Goal: Task Accomplishment & Management: Complete application form

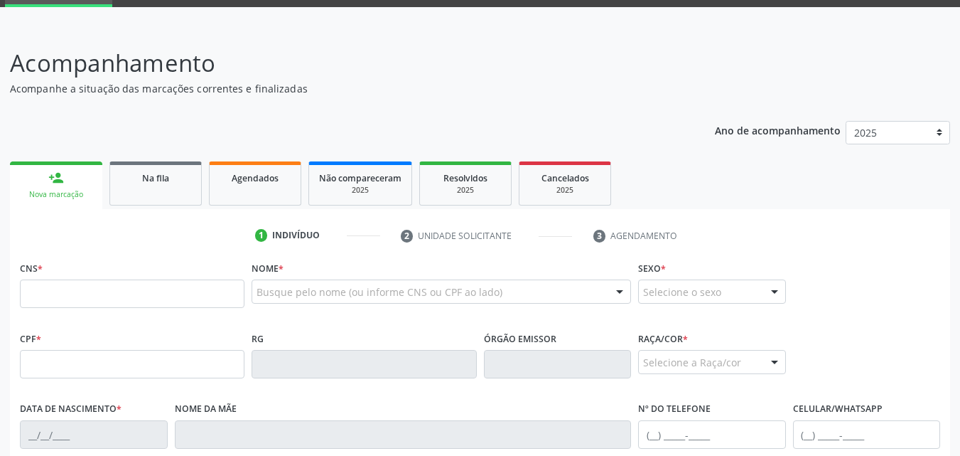
scroll to position [72, 0]
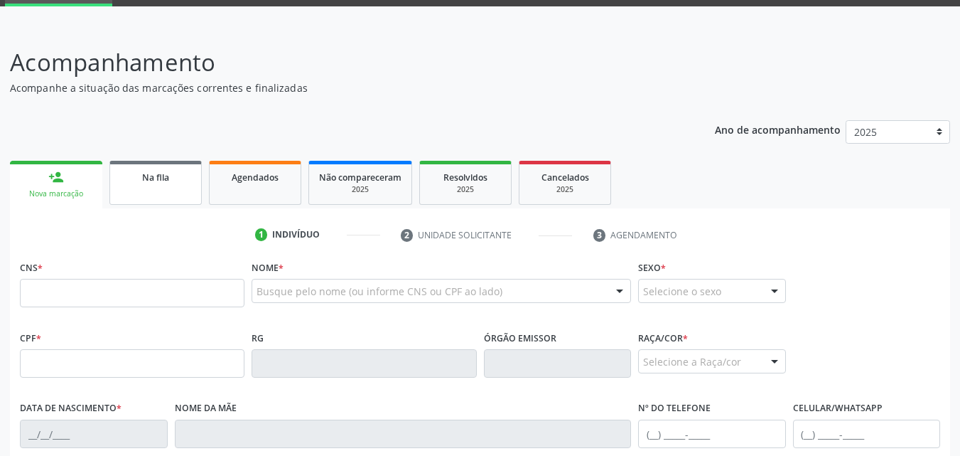
click at [176, 183] on div "Na fila" at bounding box center [155, 176] width 71 height 15
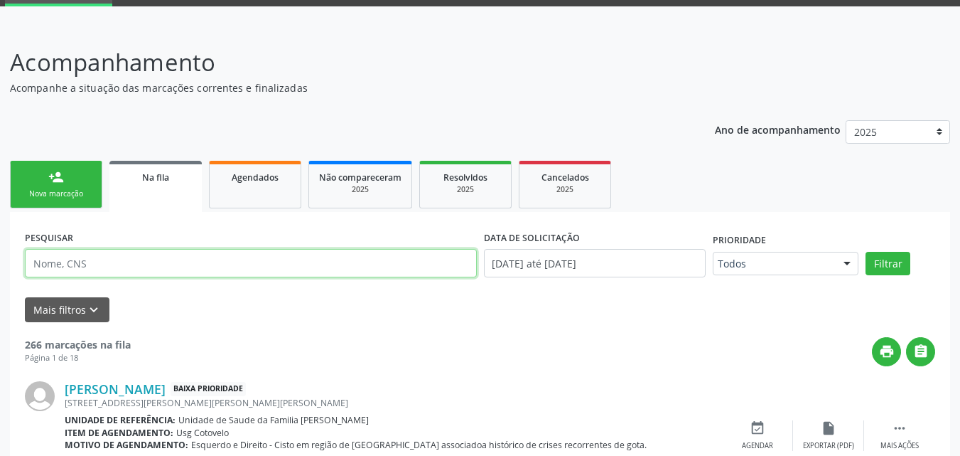
click at [121, 257] on input "text" at bounding box center [251, 263] width 452 height 28
click at [866, 252] on button "Filtrar" at bounding box center [888, 264] width 45 height 24
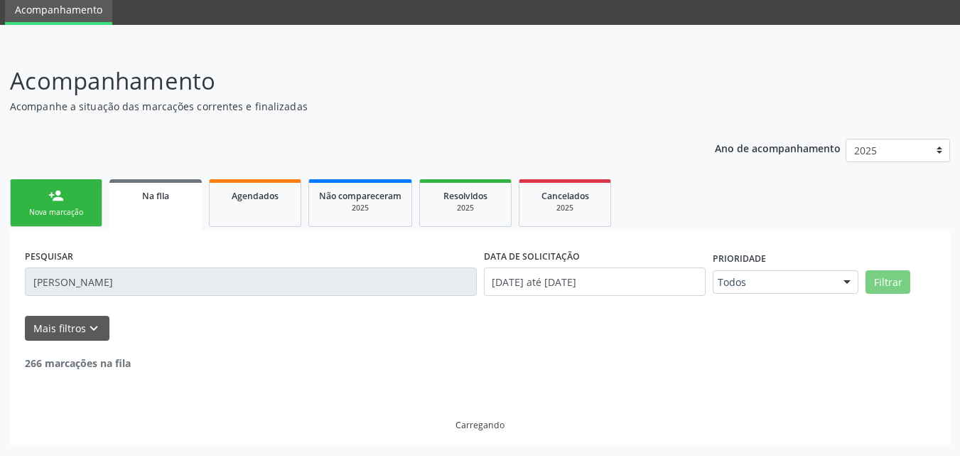
scroll to position [8, 0]
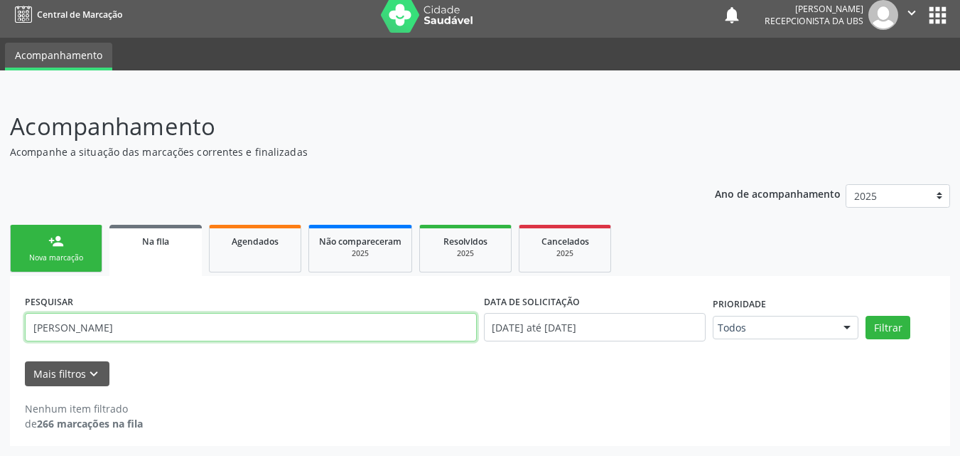
click at [270, 330] on input "[PERSON_NAME]" at bounding box center [251, 327] width 452 height 28
type input "c"
click at [270, 330] on input "text" at bounding box center [251, 327] width 452 height 28
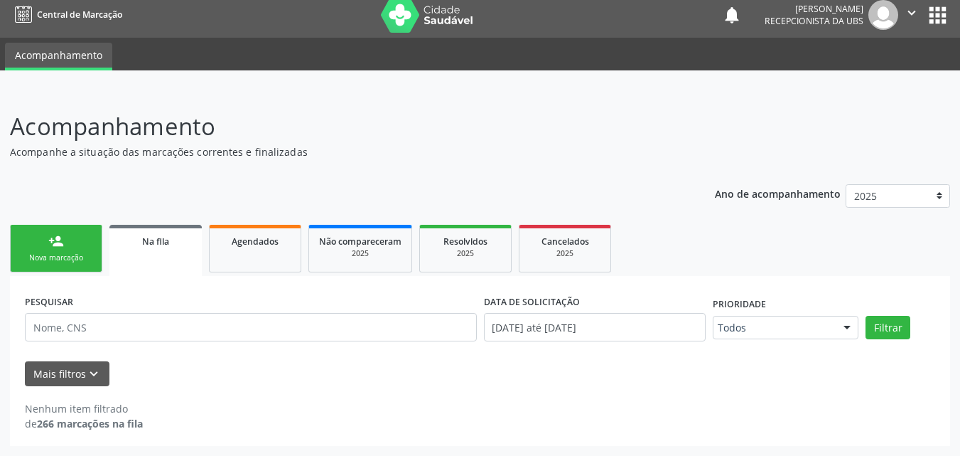
click at [181, 258] on link "Na fila" at bounding box center [155, 250] width 92 height 51
click at [194, 251] on link "Na fila" at bounding box center [155, 250] width 92 height 51
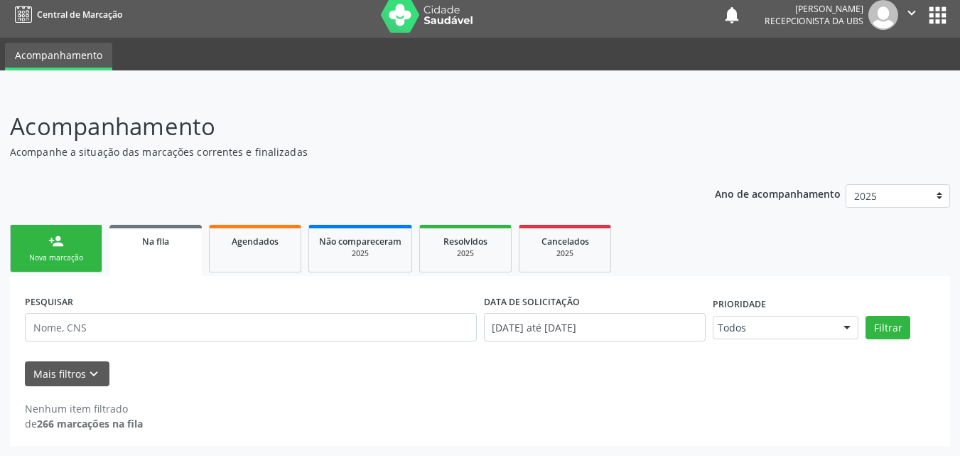
click at [194, 251] on link "Na fila" at bounding box center [155, 250] width 92 height 51
drag, startPoint x: 194, startPoint y: 251, endPoint x: 178, endPoint y: 247, distance: 16.9
click at [178, 247] on link "Na fila" at bounding box center [155, 250] width 92 height 51
click at [178, 247] on div "Na fila" at bounding box center [155, 240] width 72 height 15
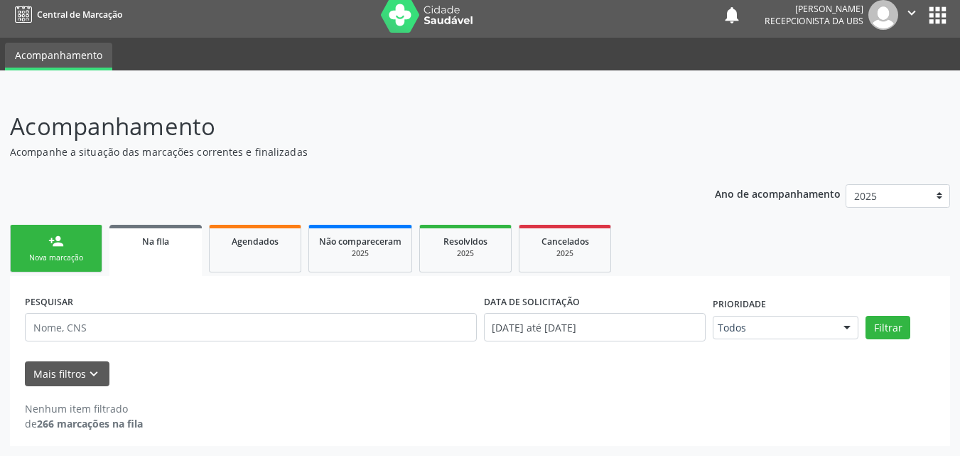
click at [178, 247] on div "Na fila" at bounding box center [155, 240] width 72 height 15
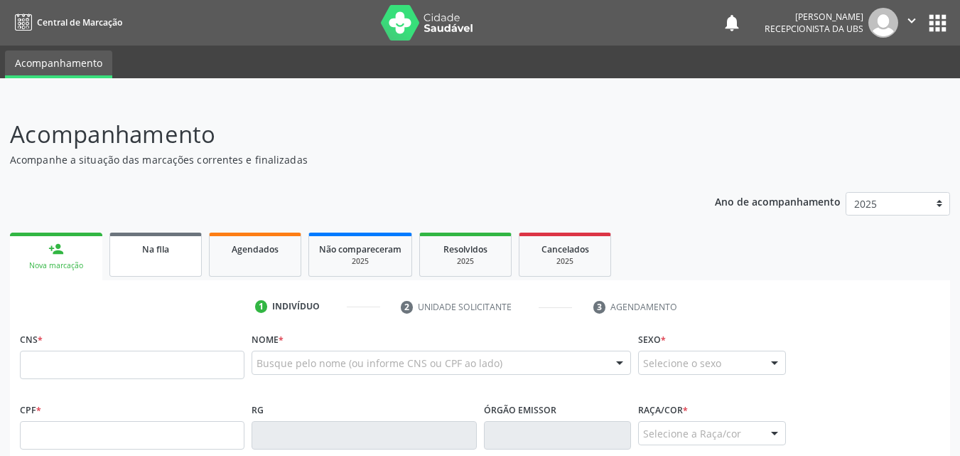
click at [162, 261] on link "Na fila" at bounding box center [155, 254] width 92 height 44
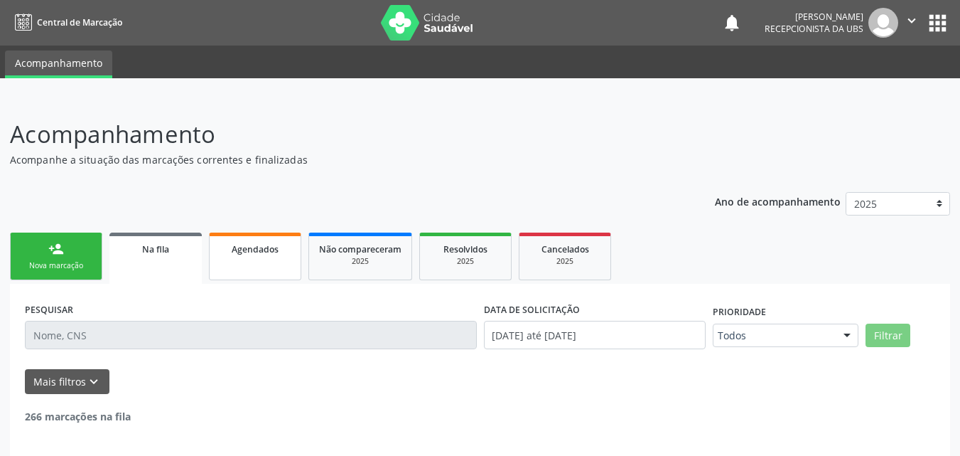
click at [236, 257] on link "Agendados" at bounding box center [255, 256] width 92 height 48
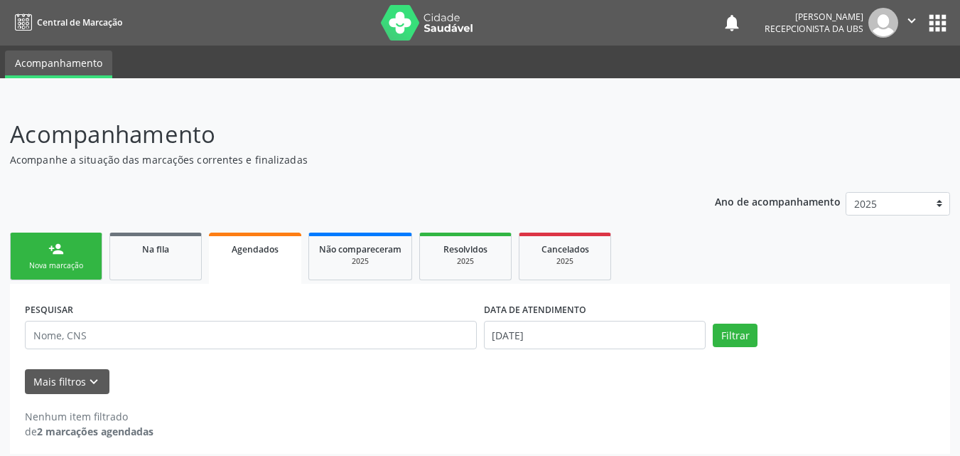
scroll to position [8, 0]
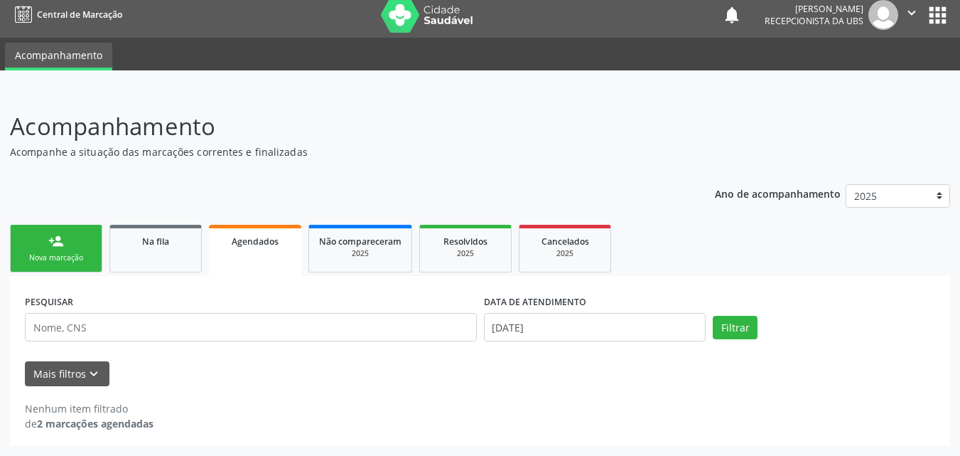
click at [116, 411] on div "Nenhum item filtrado" at bounding box center [89, 408] width 129 height 15
click at [158, 404] on div "Nenhum item filtrado de 2 marcações agendadas" at bounding box center [480, 416] width 910 height 30
click at [146, 418] on strong "2 marcações agendadas" at bounding box center [95, 423] width 117 height 14
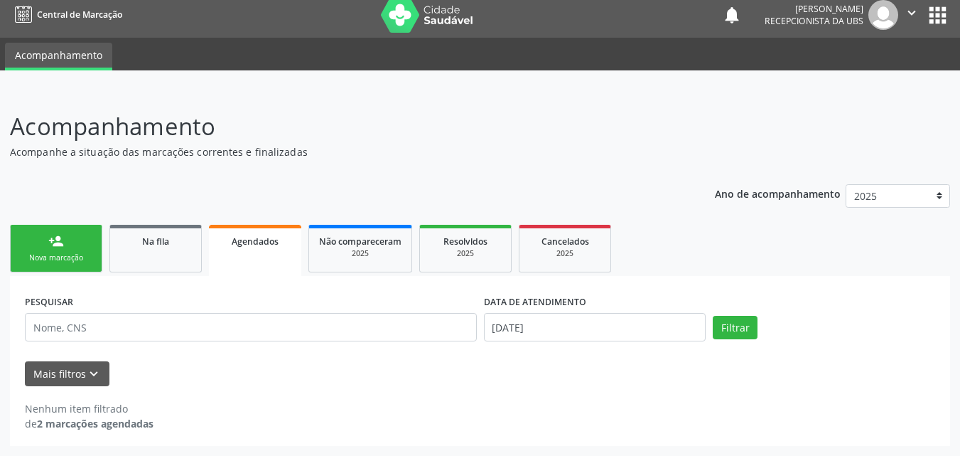
click at [146, 418] on strong "2 marcações agendadas" at bounding box center [95, 423] width 117 height 14
click at [257, 368] on div "Mais filtros keyboard_arrow_down" at bounding box center [479, 373] width 917 height 25
click at [96, 377] on icon "keyboard_arrow_down" at bounding box center [94, 374] width 16 height 16
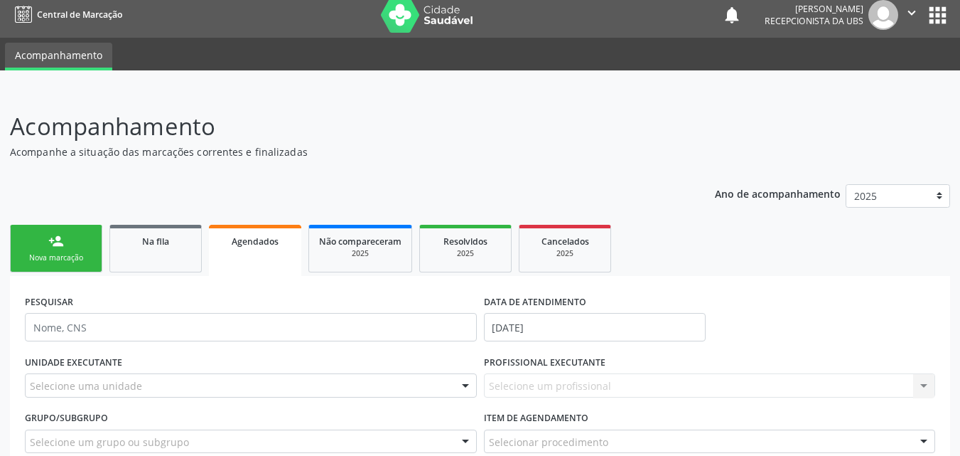
scroll to position [153, 0]
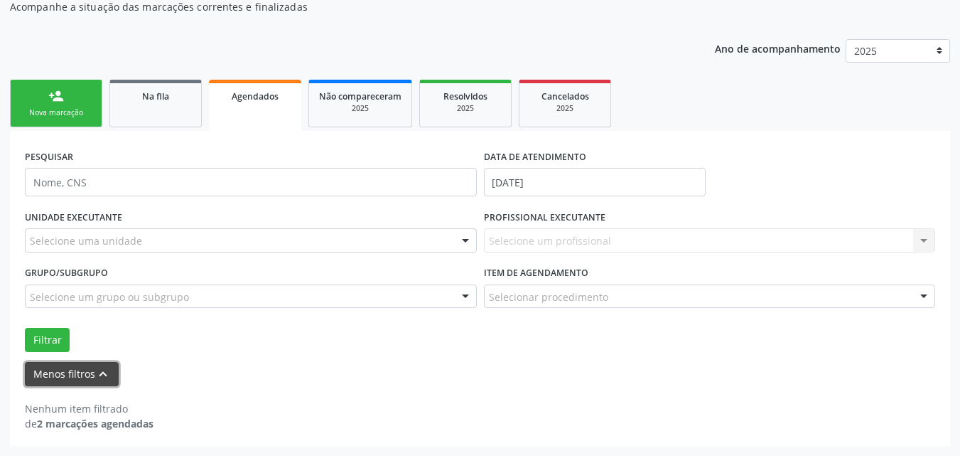
click at [96, 377] on icon "keyboard_arrow_up" at bounding box center [103, 374] width 16 height 16
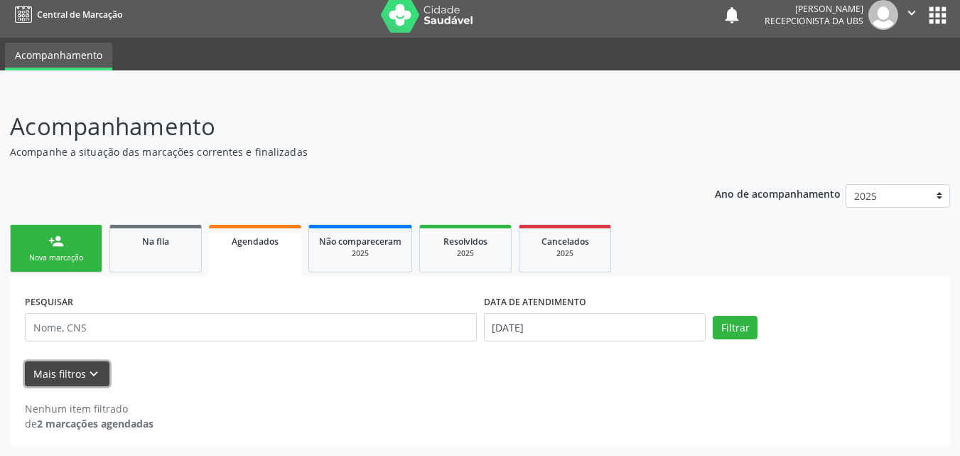
scroll to position [8, 0]
click at [467, 242] on span "Resolvidos" at bounding box center [465, 241] width 44 height 12
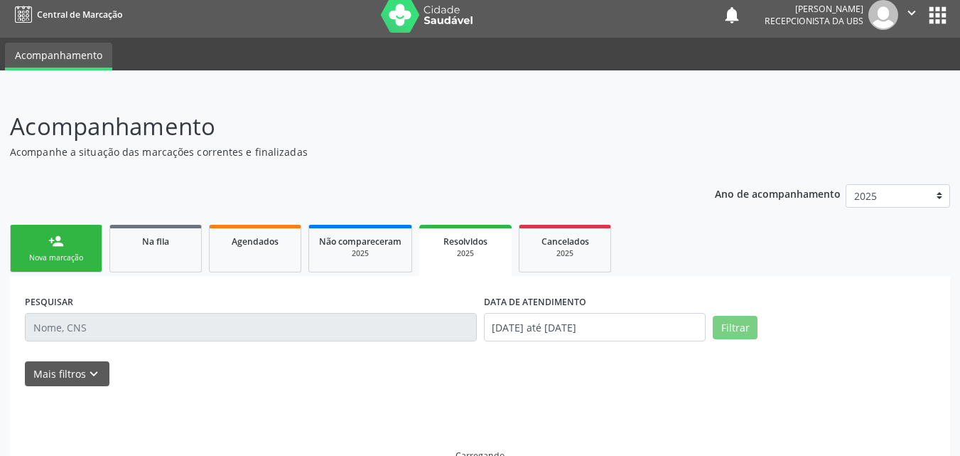
scroll to position [0, 0]
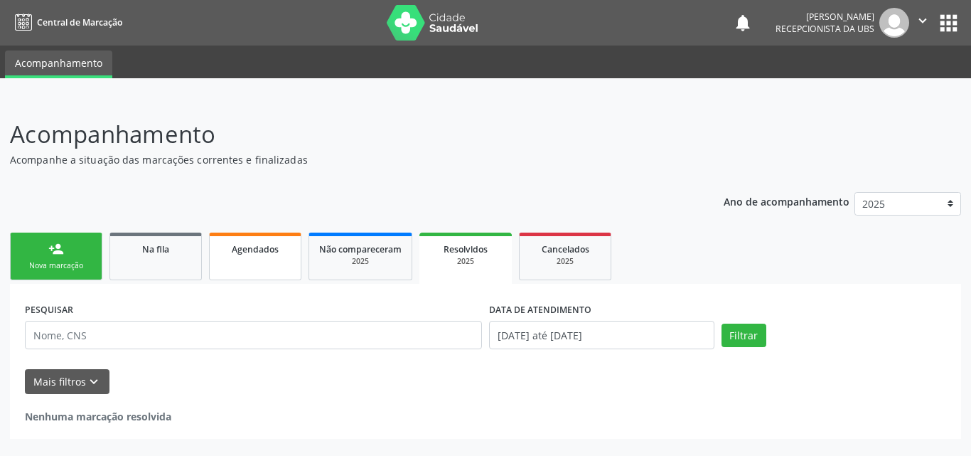
click at [284, 241] on div "Agendados" at bounding box center [255, 248] width 71 height 15
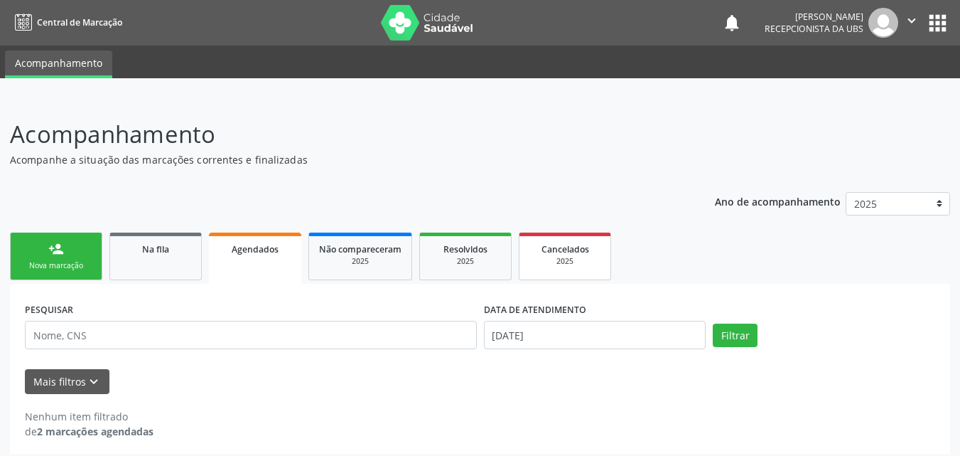
scroll to position [8, 0]
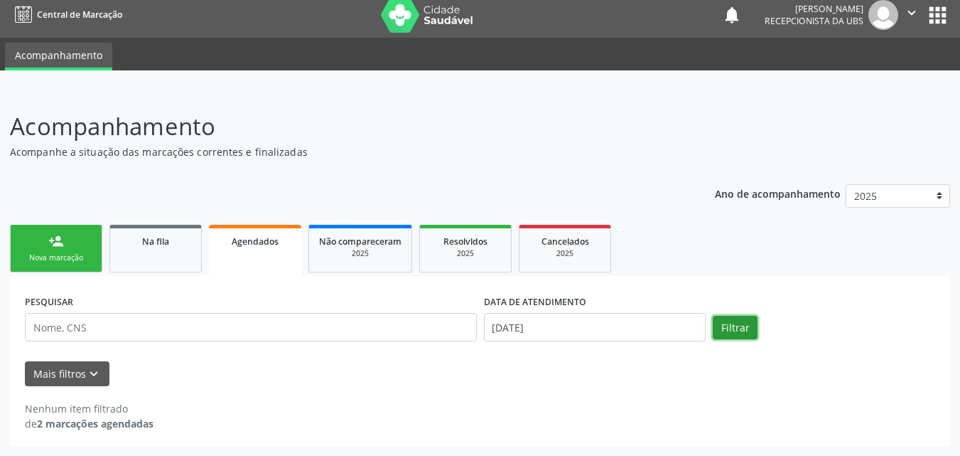
click at [716, 330] on button "Filtrar" at bounding box center [735, 328] width 45 height 24
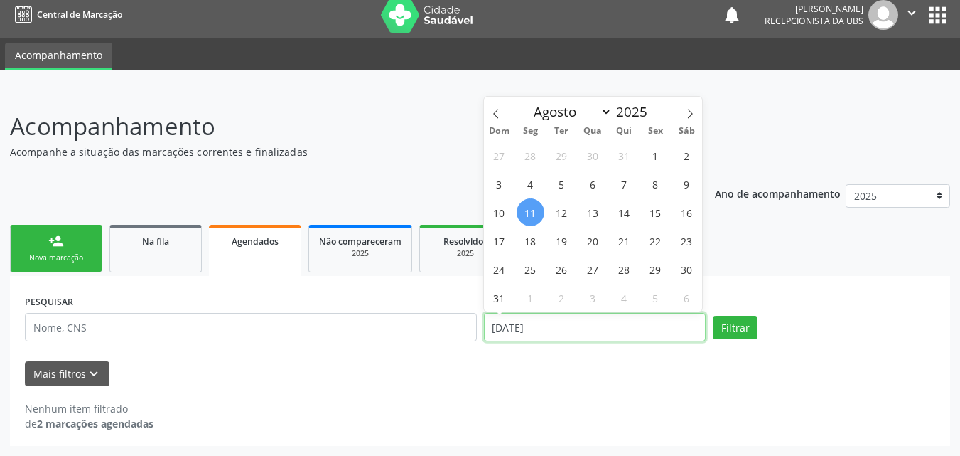
click at [654, 318] on input "11/08/2025" at bounding box center [595, 327] width 222 height 28
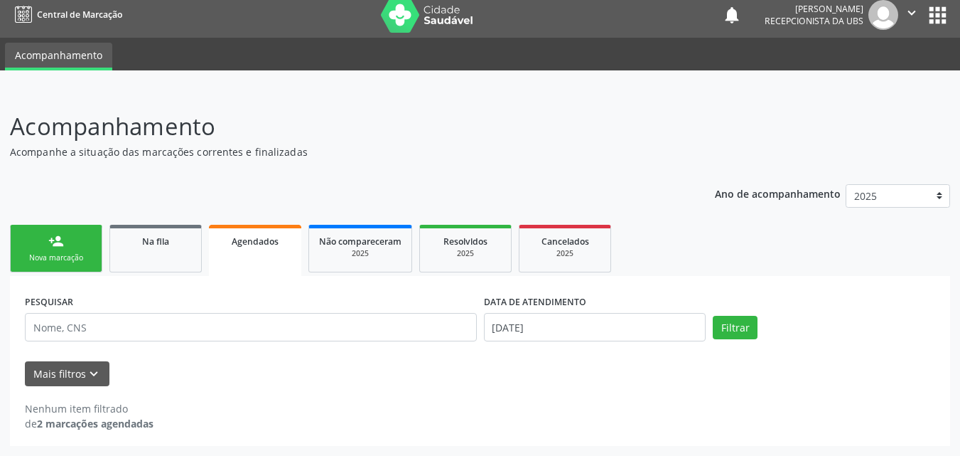
click at [628, 365] on div "Mais filtros keyboard_arrow_down" at bounding box center [479, 373] width 917 height 25
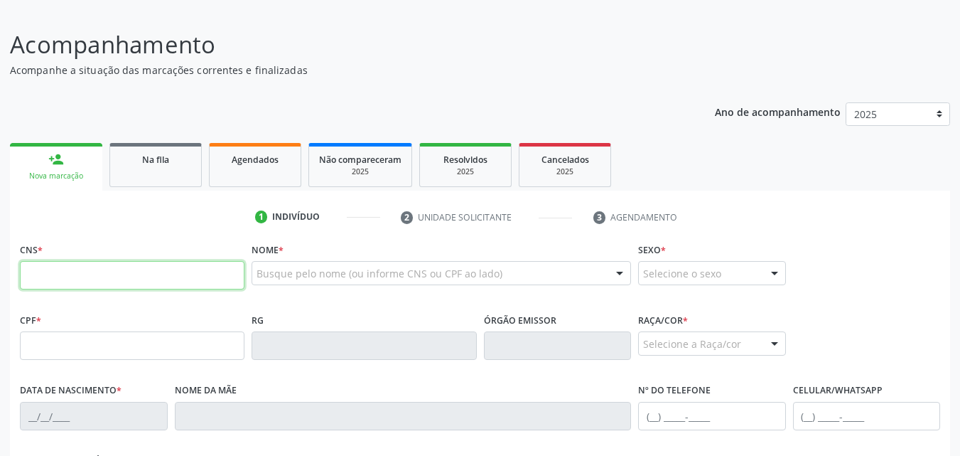
scroll to position [75, 0]
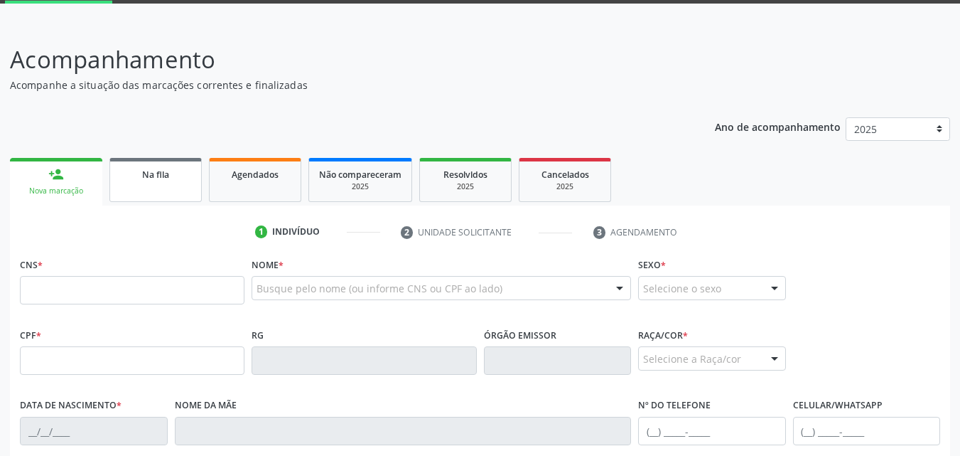
click at [126, 170] on div "Na fila" at bounding box center [155, 173] width 71 height 15
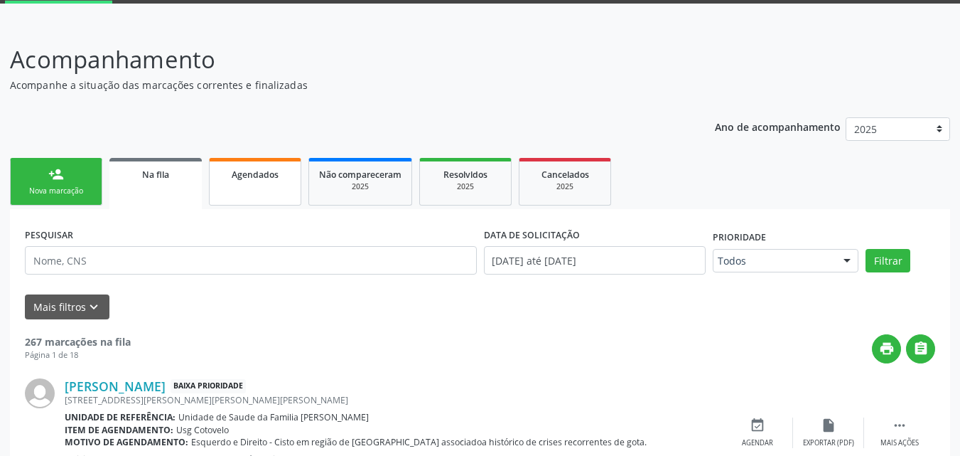
click at [258, 170] on span "Agendados" at bounding box center [255, 174] width 47 height 12
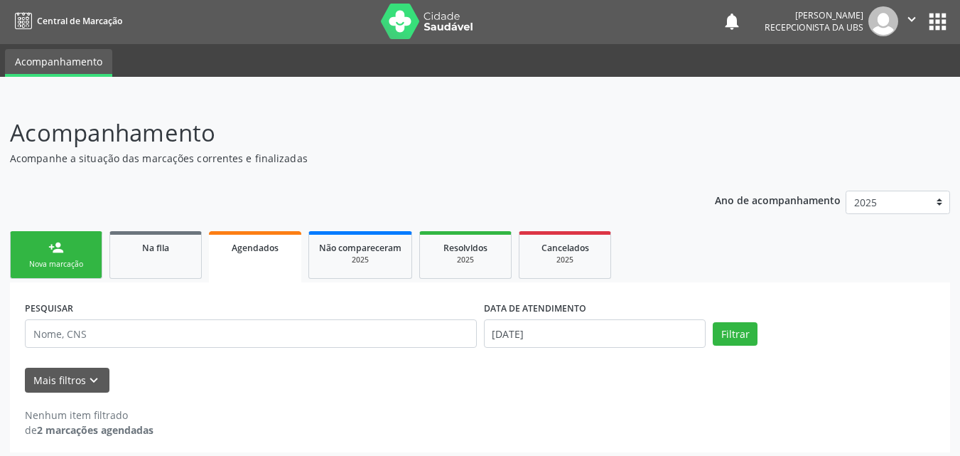
scroll to position [0, 0]
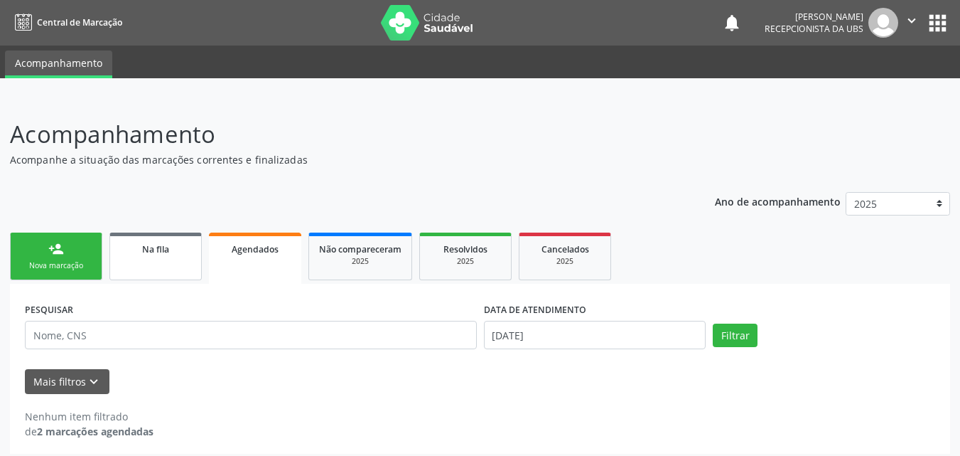
click at [178, 239] on link "Na fila" at bounding box center [155, 256] width 92 height 48
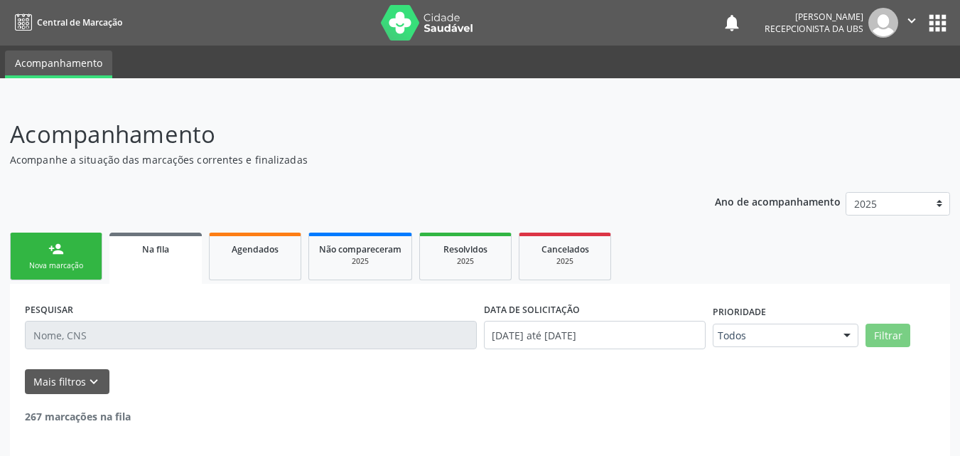
click at [67, 253] on link "person_add Nova marcação" at bounding box center [56, 256] width 92 height 48
